Goal: Go to known website: Access a specific website the user already knows

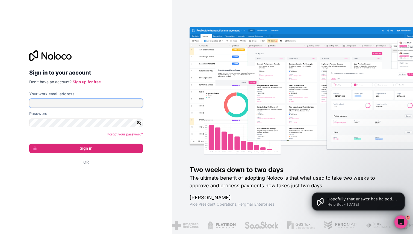
type input "[PERSON_NAME][EMAIL_ADDRESS][DOMAIN_NAME]"
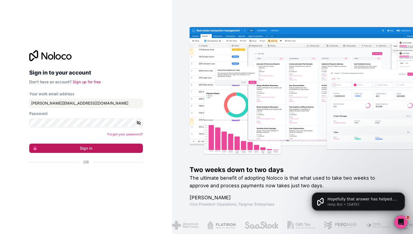
click at [100, 145] on button "Sign in" at bounding box center [86, 148] width 114 height 9
click at [90, 145] on button "Sign in" at bounding box center [86, 148] width 114 height 9
click at [79, 150] on button "Sign in" at bounding box center [86, 148] width 114 height 9
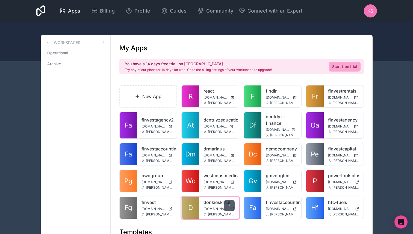
click at [232, 207] on div at bounding box center [229, 205] width 11 height 11
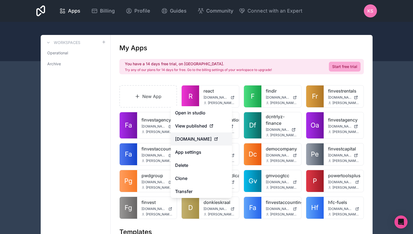
click at [212, 139] on span "[DOMAIN_NAME]" at bounding box center [193, 139] width 37 height 7
click at [209, 141] on span "[DOMAIN_NAME]" at bounding box center [193, 139] width 37 height 7
